Goal: Complete application form

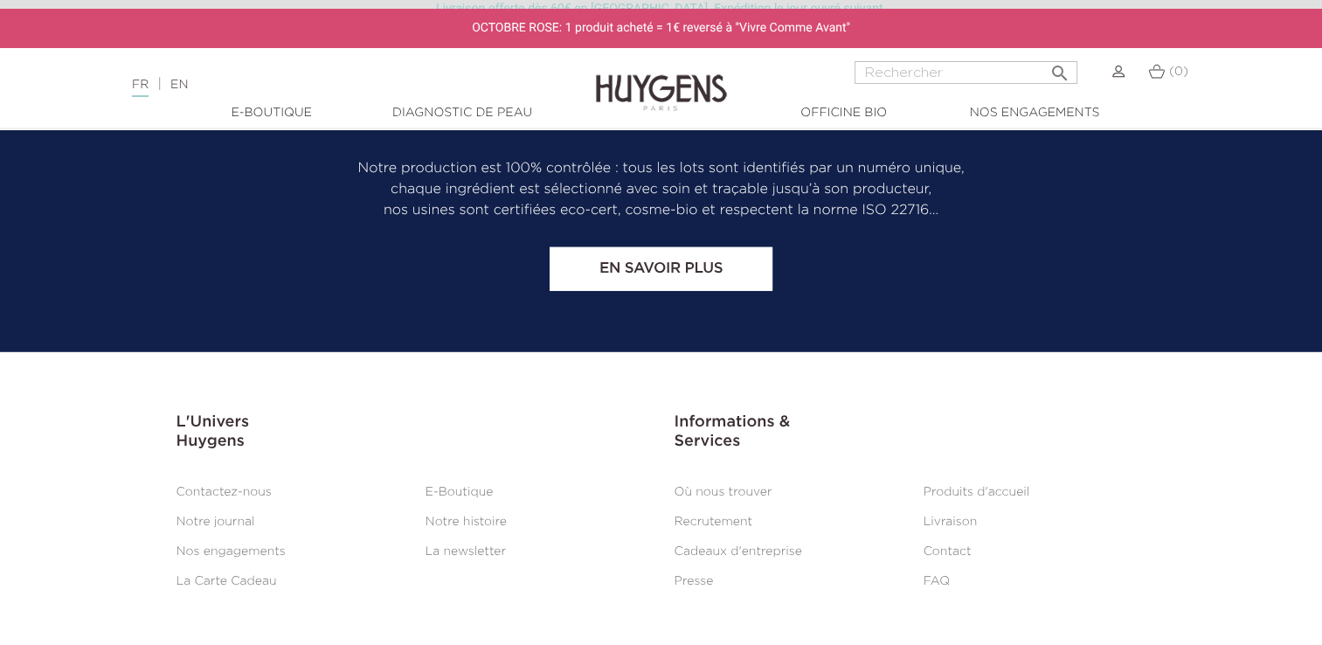
scroll to position [4787, 0]
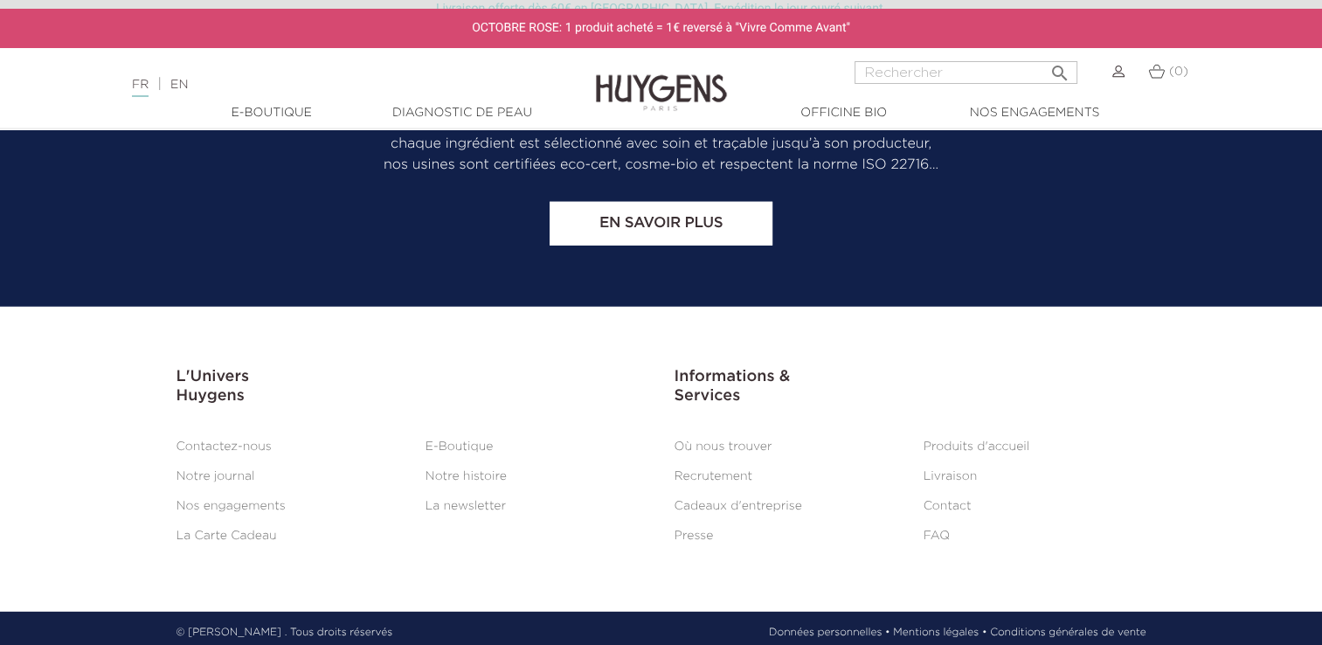
click at [942, 501] on link "Contact" at bounding box center [947, 506] width 48 height 12
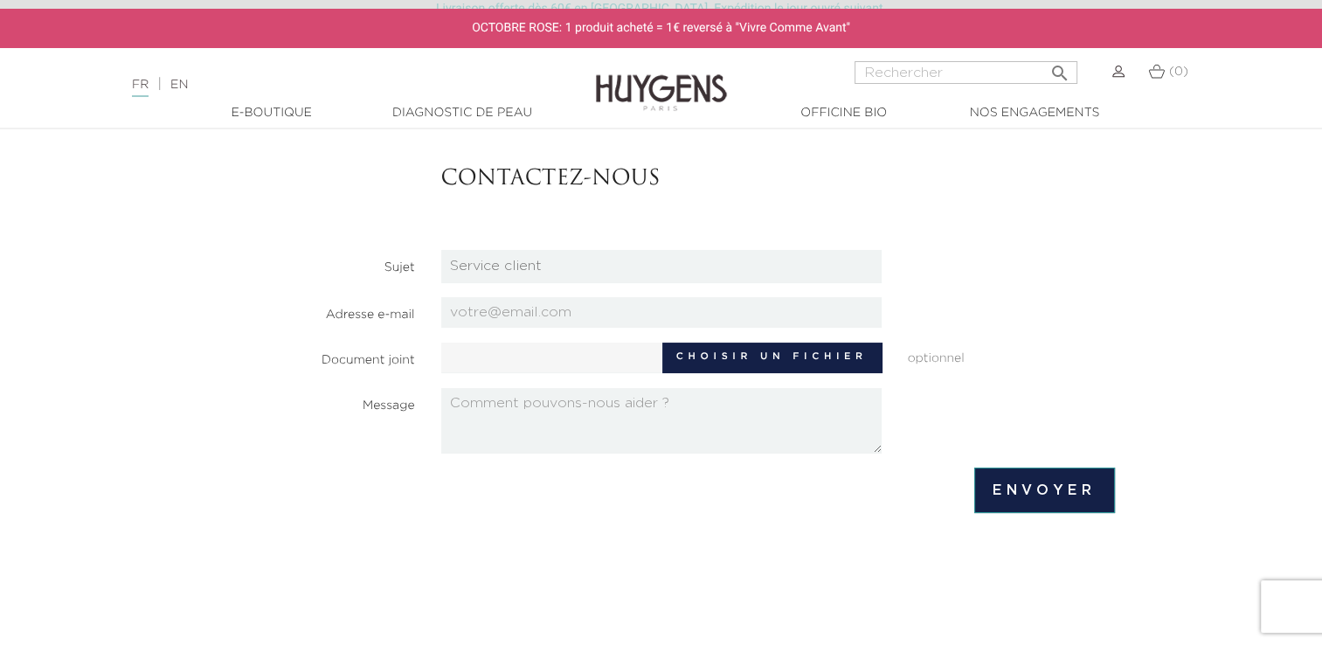
scroll to position [175, 0]
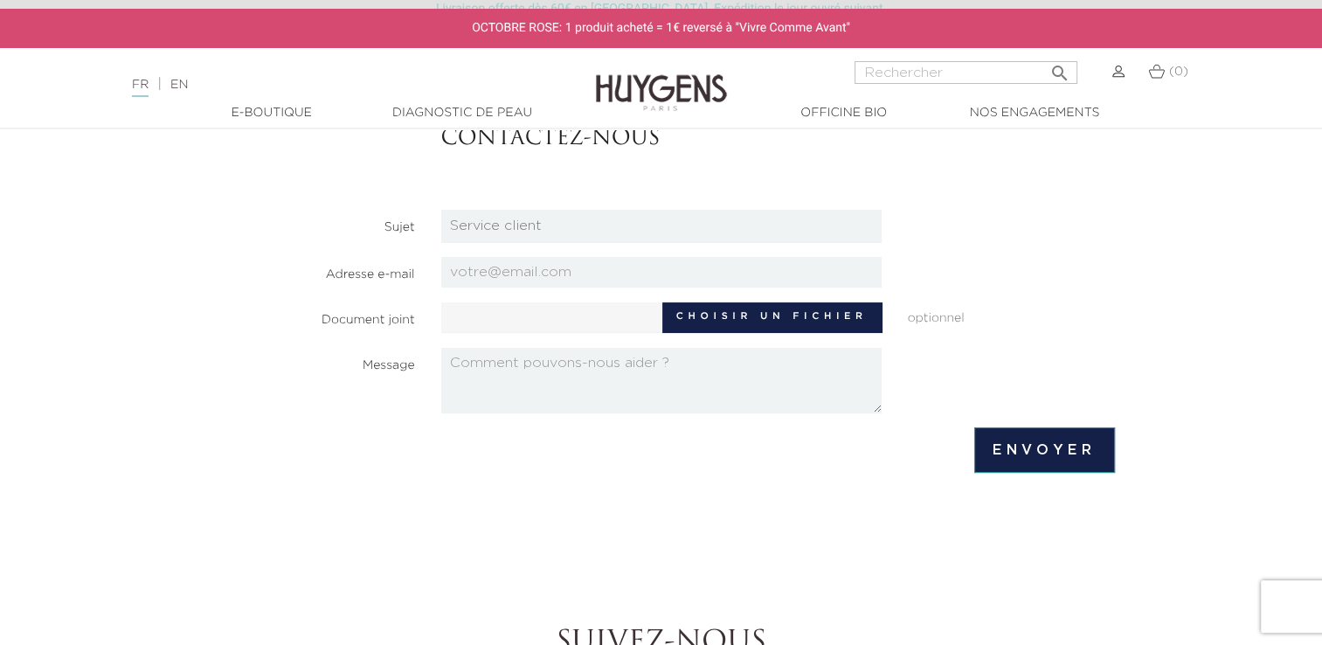
click at [472, 229] on select "Candidatures Boutiques Candidatures Siège Partenariats Relations Presse Service…" at bounding box center [661, 226] width 440 height 33
select select "4"
click at [441, 210] on select "Candidatures Boutiques Candidatures Siège Partenariats Relations Presse Service…" at bounding box center [661, 226] width 440 height 33
click at [492, 272] on input "email" at bounding box center [661, 272] width 440 height 31
type input "[EMAIL_ADDRESS][DOMAIN_NAME]"
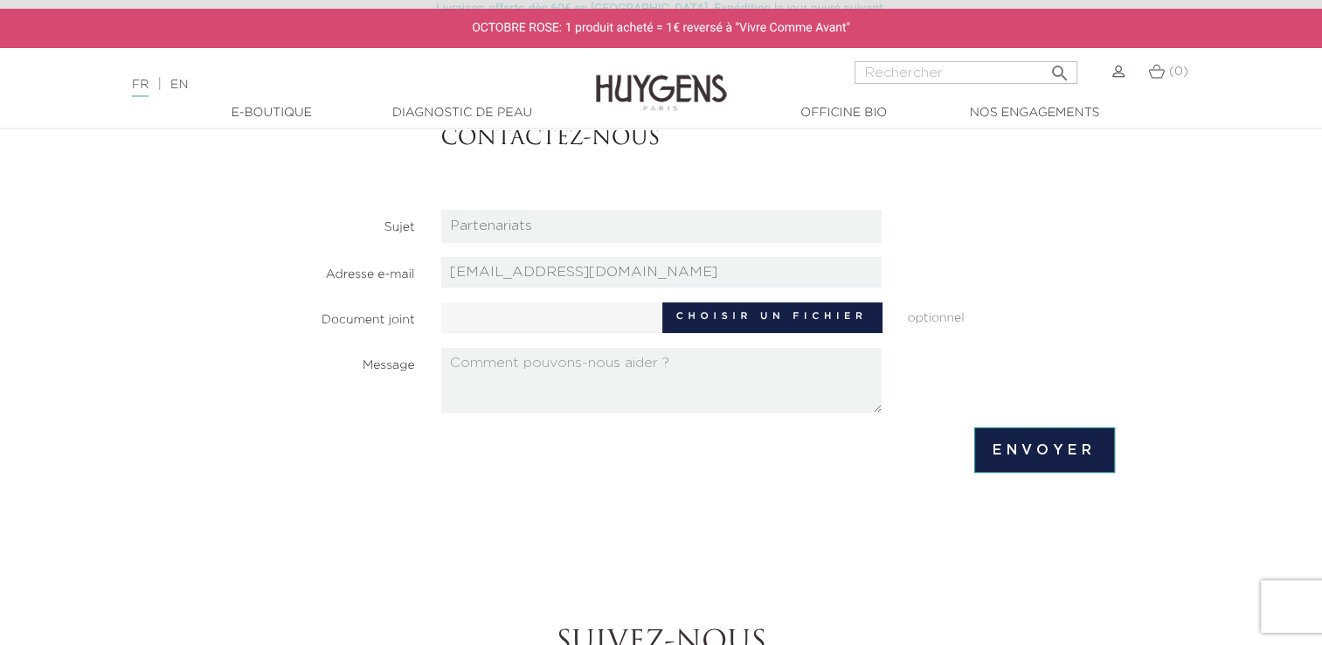
click at [473, 402] on textarea at bounding box center [661, 381] width 440 height 66
paste textarea "Bonjour, je m’appelle [PERSON_NAME] et je fais très attention à ce que j’achète…"
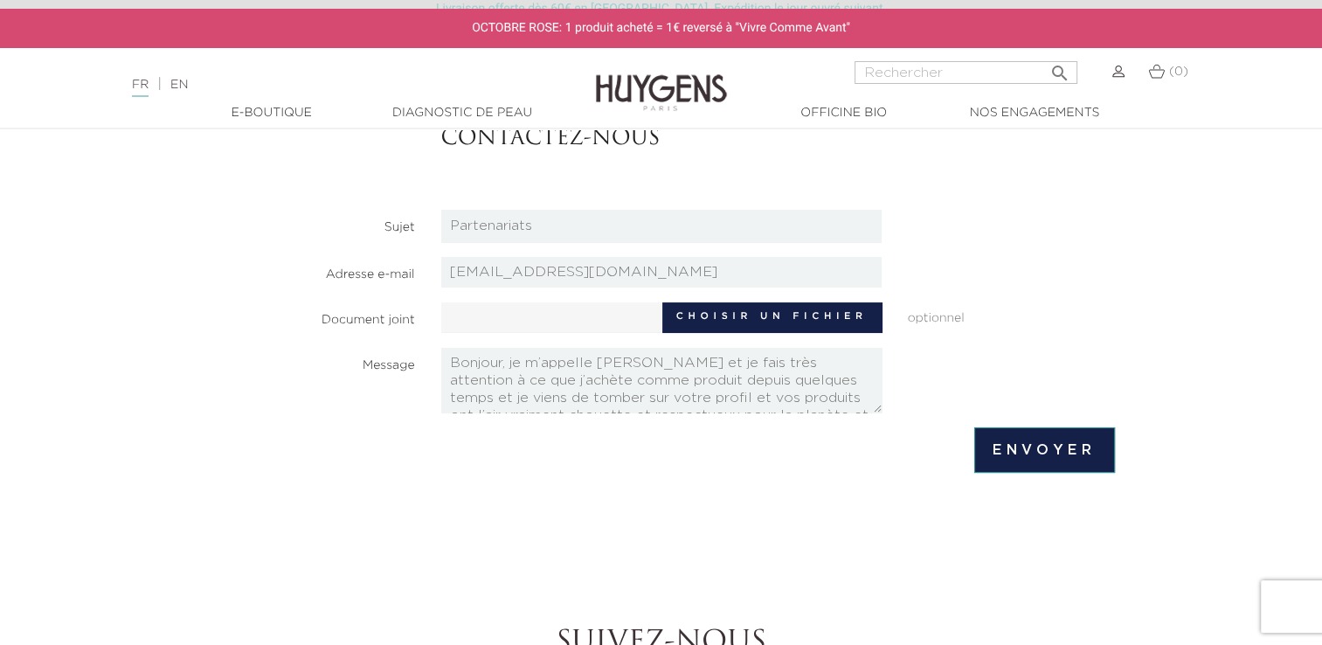
scroll to position [238, 0]
type textarea "Bonjour, je m’appelle [PERSON_NAME] et je fais très attention à ce que j’achète…"
click at [1031, 446] on input "Envoyer" at bounding box center [1044, 449] width 140 height 45
